Goal: Navigation & Orientation: Find specific page/section

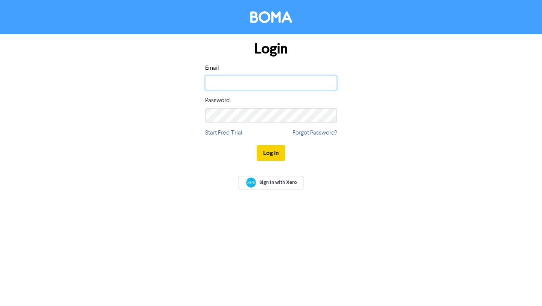
type input "[EMAIL_ADDRESS][DOMAIN_NAME]"
click at [271, 152] on button "Log In" at bounding box center [271, 153] width 29 height 16
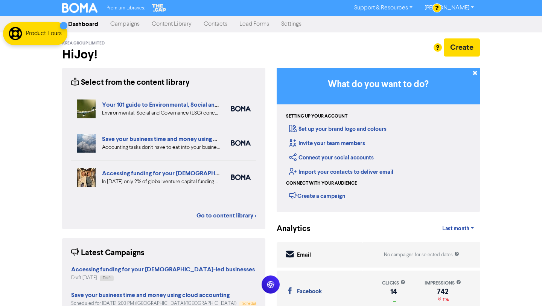
click at [136, 24] on link "Campaigns" at bounding box center [124, 24] width 41 height 15
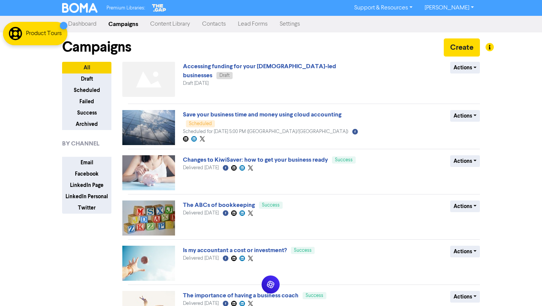
click at [183, 21] on link "Content Library" at bounding box center [170, 24] width 52 height 15
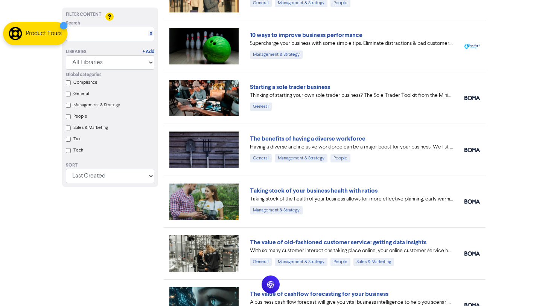
scroll to position [191, 0]
